Goal: Task Accomplishment & Management: Manage account settings

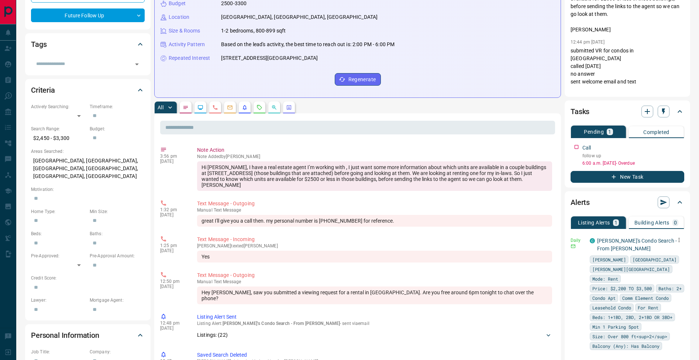
scroll to position [186, 0]
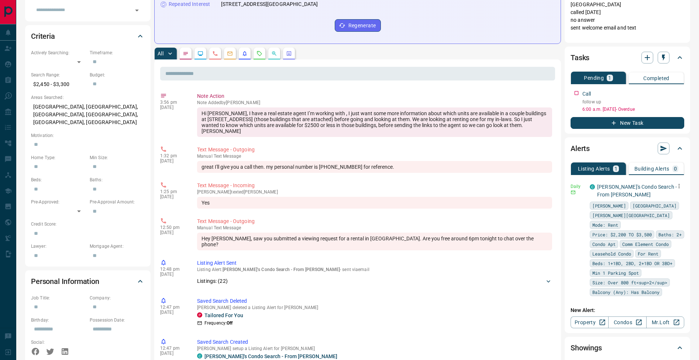
click at [681, 186] on icon "button" at bounding box center [678, 186] width 7 height 7
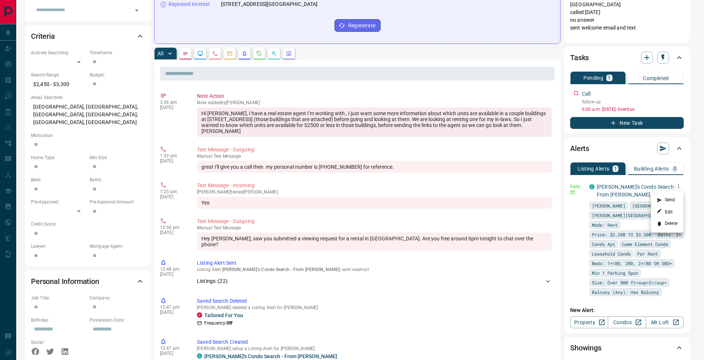
click at [674, 228] on li "Delete" at bounding box center [667, 224] width 32 height 12
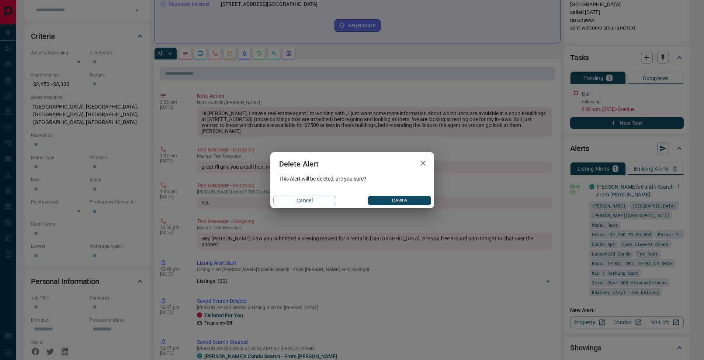
click at [394, 203] on button "Delete" at bounding box center [399, 201] width 63 height 10
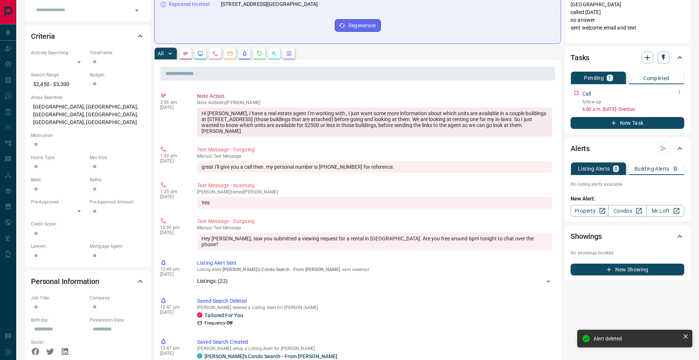
click at [680, 95] on button "button" at bounding box center [679, 92] width 10 height 10
click at [677, 106] on li "Edit" at bounding box center [667, 105] width 32 height 11
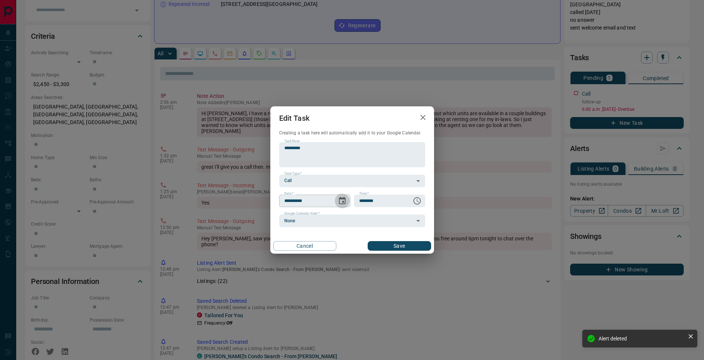
click at [340, 200] on icon "Choose date, selected date is Aug 18, 2025" at bounding box center [342, 200] width 9 height 9
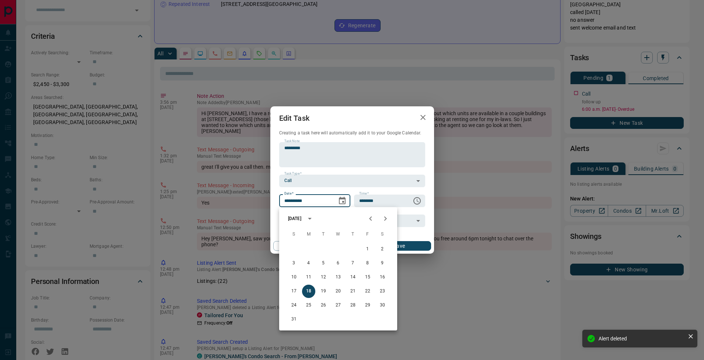
click at [388, 219] on icon "Next month" at bounding box center [385, 218] width 9 height 9
click at [355, 277] on button "18" at bounding box center [352, 276] width 13 height 13
type input "**********"
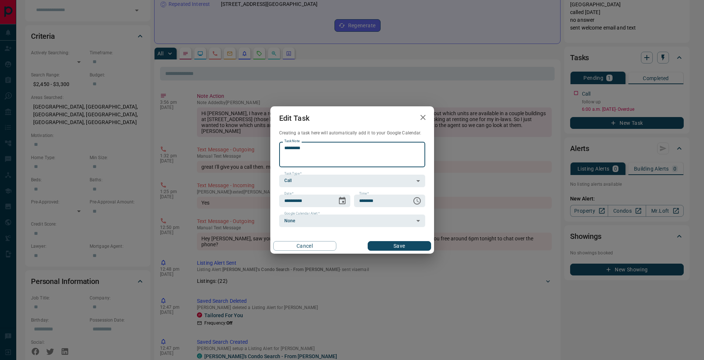
click at [308, 149] on textarea "*********" at bounding box center [352, 154] width 136 height 19
type textarea "**********"
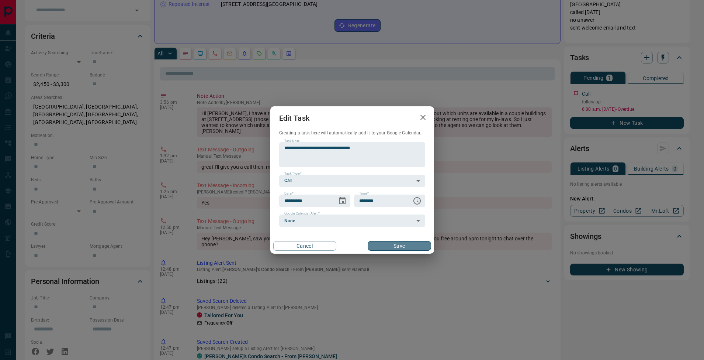
click at [415, 245] on button "Save" at bounding box center [399, 246] width 63 height 10
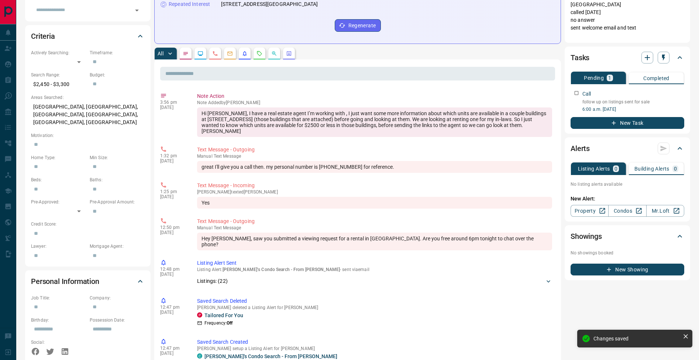
scroll to position [0, 0]
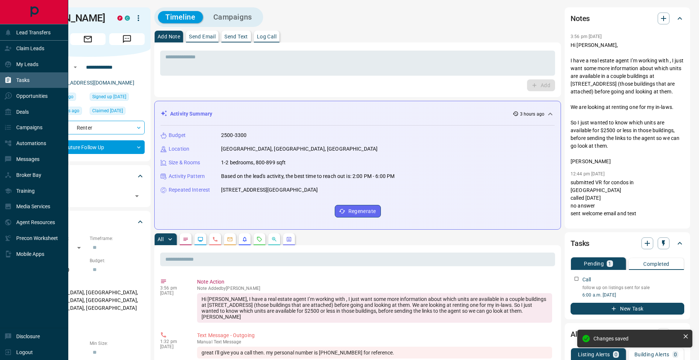
click at [5, 82] on icon at bounding box center [7, 79] width 7 height 7
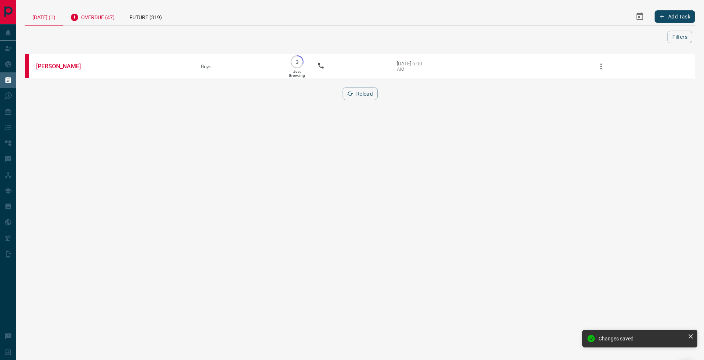
click at [100, 17] on div "Overdue (47)" at bounding box center [92, 16] width 59 height 18
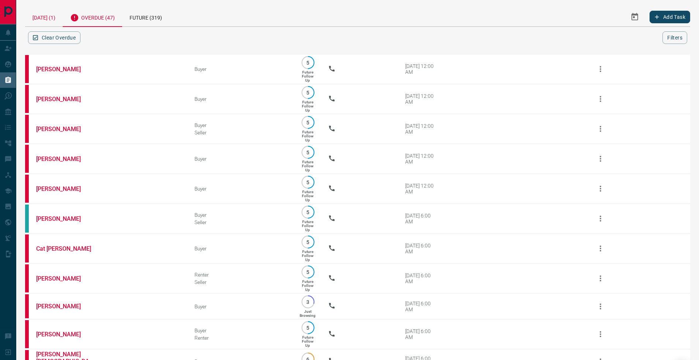
click at [53, 18] on div "[DATE] (1)" at bounding box center [44, 16] width 38 height 19
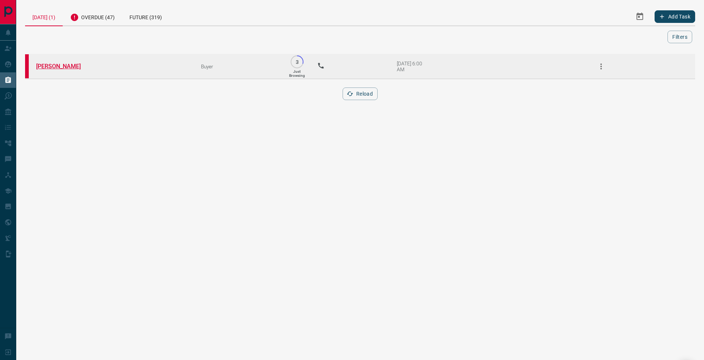
click at [82, 66] on link "[PERSON_NAME]" at bounding box center [63, 66] width 55 height 7
